Goal: Transaction & Acquisition: Purchase product/service

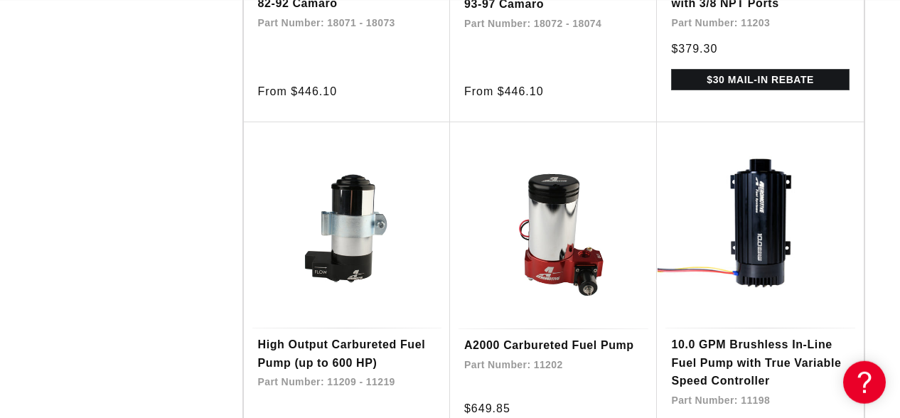
scroll to position [2588, 0]
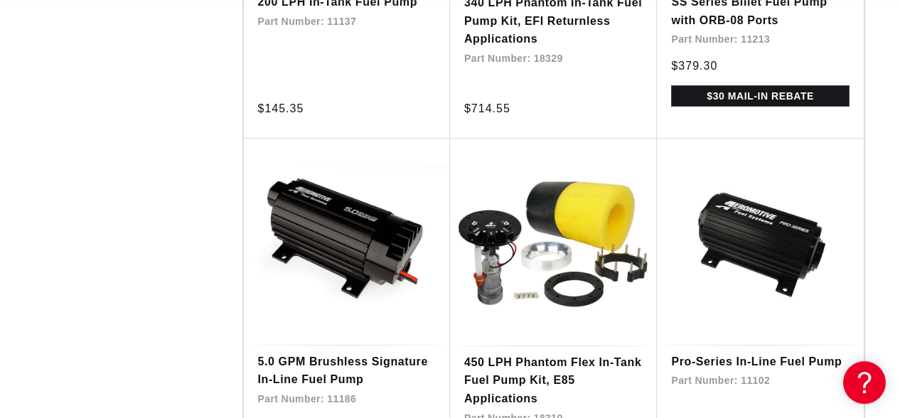
scroll to position [4067, 0]
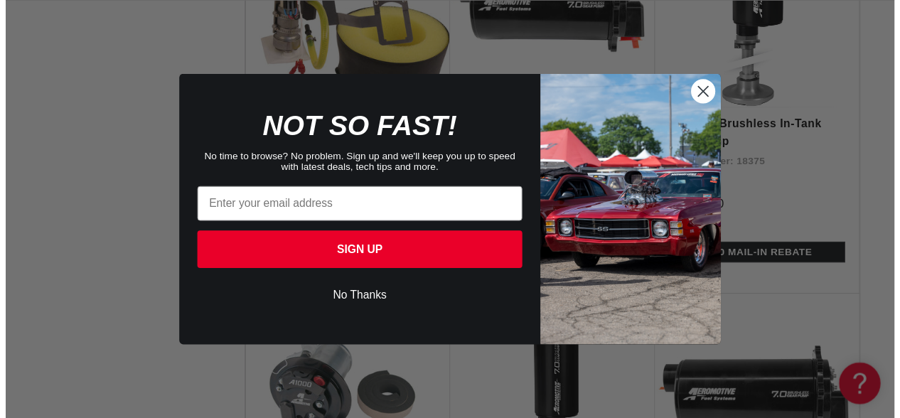
scroll to position [0, 562]
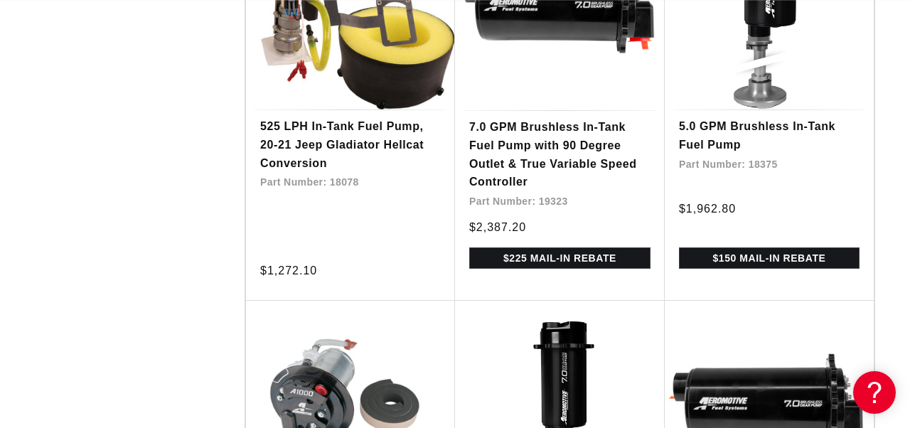
click at [899, 124] on div "Close dialog NOT SO FAST! No time to browse? No problem. Sign up and we'll keep…" at bounding box center [455, 214] width 910 height 428
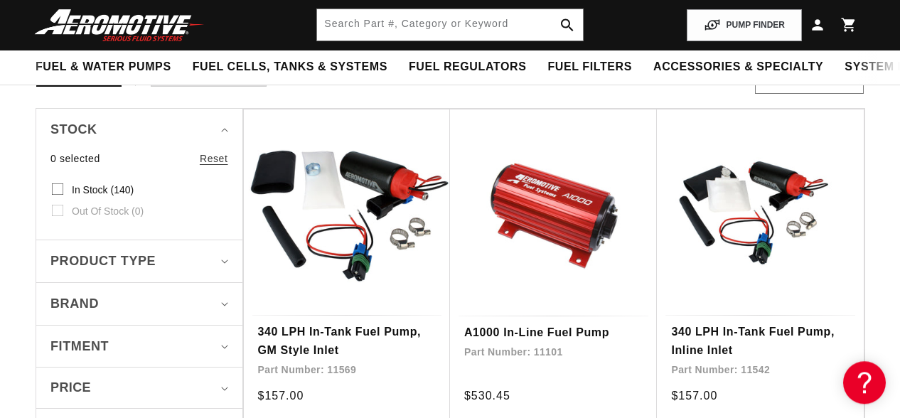
scroll to position [0, 563]
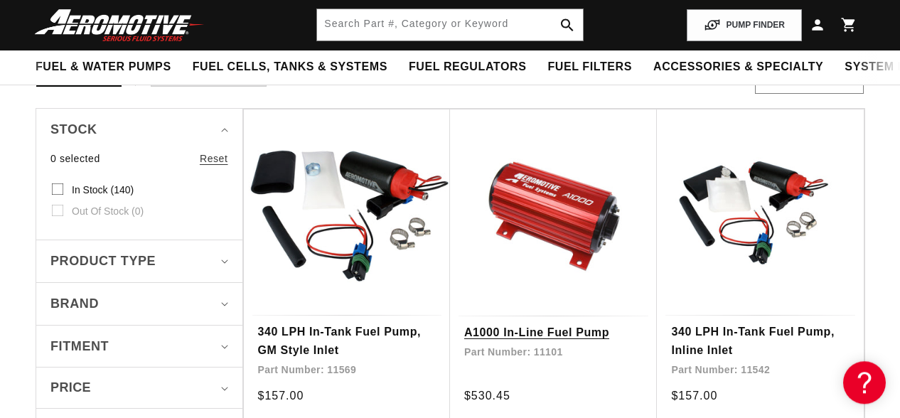
click at [550, 324] on link "A1000 In-Line Fuel Pump" at bounding box center [553, 333] width 178 height 18
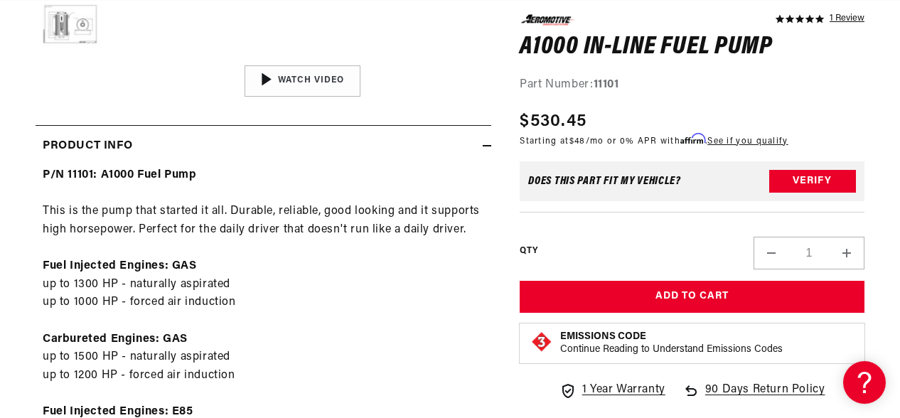
scroll to position [592, 0]
